Goal: Task Accomplishment & Management: Manage account settings

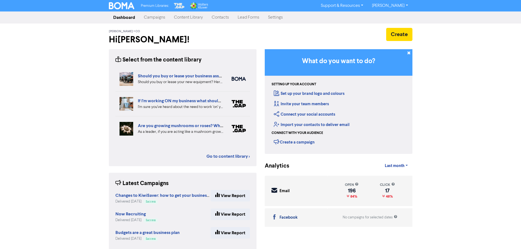
click at [276, 18] on link "Settings" at bounding box center [276, 17] width 24 height 11
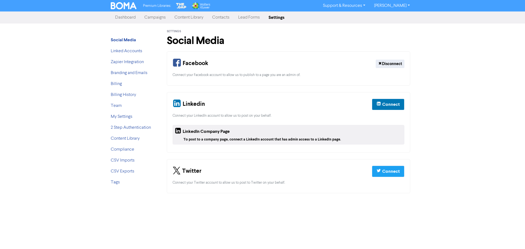
click at [227, 17] on link "Contacts" at bounding box center [221, 17] width 26 height 11
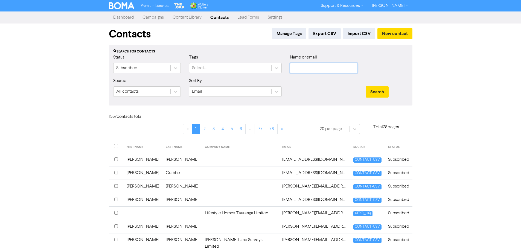
click at [310, 71] on input "text" at bounding box center [324, 68] width 68 height 10
click at [366, 86] on button "Search" at bounding box center [377, 91] width 23 height 11
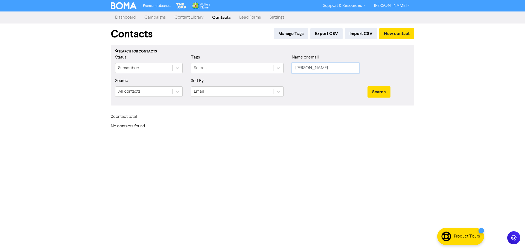
click at [310, 71] on input "[PERSON_NAME]" at bounding box center [326, 68] width 68 height 10
click at [368, 86] on button "Search" at bounding box center [379, 91] width 23 height 11
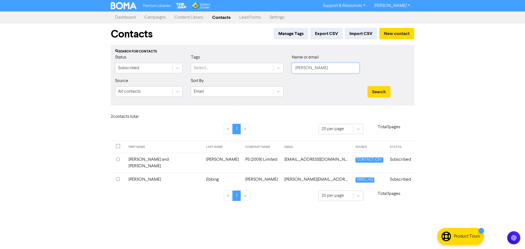
click at [316, 67] on input "[PERSON_NAME]" at bounding box center [326, 68] width 68 height 10
drag, startPoint x: 297, startPoint y: 69, endPoint x: 284, endPoint y: 68, distance: 12.9
click at [284, 68] on div "Status Subscribed Tags Select... Name or email [PERSON_NAME]" at bounding box center [262, 66] width 303 height 24
type input "[PERSON_NAME]"
click at [368, 86] on button "Search" at bounding box center [379, 91] width 23 height 11
